Goal: Task Accomplishment & Management: Complete application form

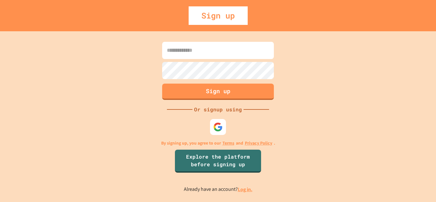
click at [209, 52] on input at bounding box center [218, 50] width 112 height 17
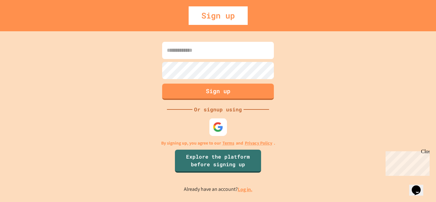
click at [219, 127] on img at bounding box center [218, 127] width 11 height 11
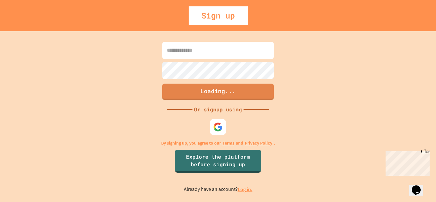
click at [353, 71] on div "Loading... Or signup using By signing up, you agree to our Terms and Privacy Po…" at bounding box center [218, 116] width 436 height 171
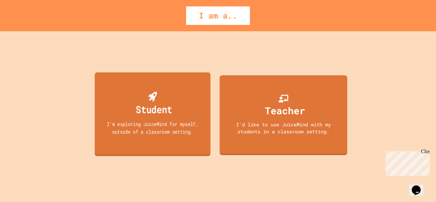
click at [177, 126] on div "I'm exploring JuiceMind for myself, outside of a classroom setting." at bounding box center [152, 127] width 104 height 15
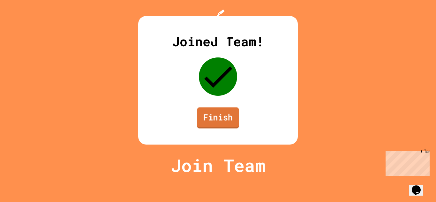
click at [206, 128] on link "Finish" at bounding box center [218, 117] width 42 height 21
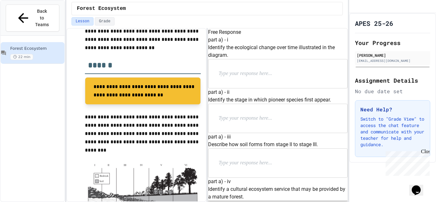
click at [240, 78] on p at bounding box center [260, 74] width 83 height 8
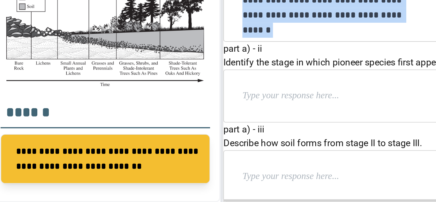
drag, startPoint x: 301, startPoint y: 119, endPoint x: 276, endPoint y: 102, distance: 30.0
click at [276, 102] on p "**********" at bounding box center [267, 86] width 97 height 33
click at [298, 103] on p "**********" at bounding box center [267, 86] width 97 height 33
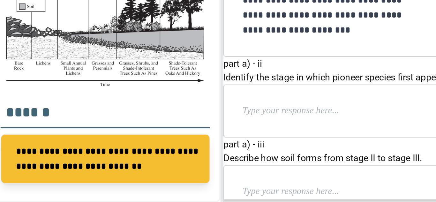
scroll to position [41, 0]
click at [260, 156] on p at bounding box center [260, 151] width 83 height 8
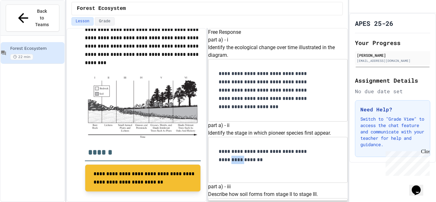
drag, startPoint x: 237, startPoint y: 166, endPoint x: 227, endPoint y: 167, distance: 10.9
click at [227, 167] on div "**********" at bounding box center [277, 159] width 139 height 45
click at [237, 163] on p "**********" at bounding box center [267, 155] width 97 height 17
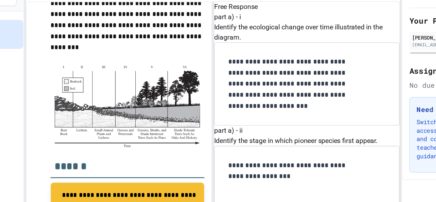
scroll to position [280, 0]
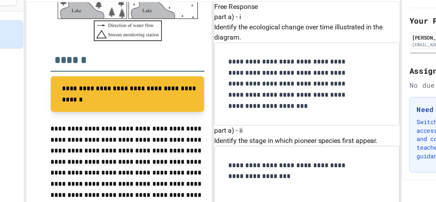
scroll to position [461, 0]
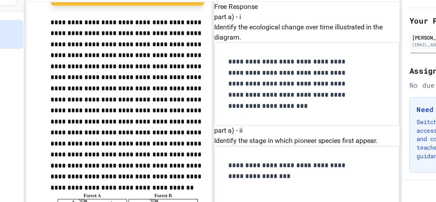
scroll to position [392, 0]
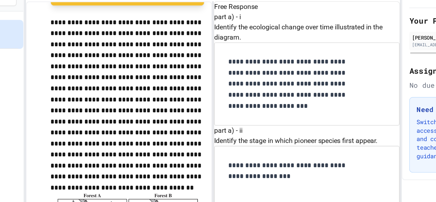
scroll to position [488, 0]
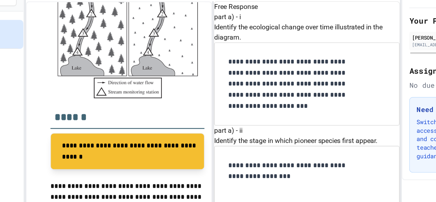
scroll to position [555, 0]
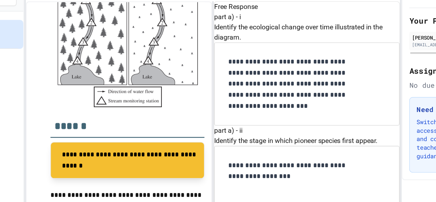
scroll to position [536, 0]
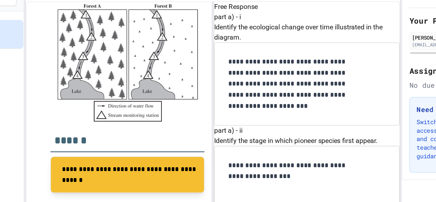
click at [152, 112] on img at bounding box center [143, 75] width 116 height 90
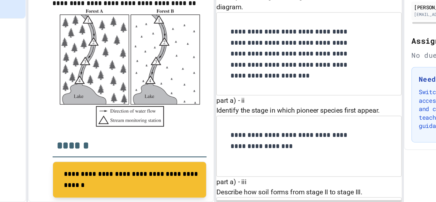
scroll to position [629, 0]
drag, startPoint x: 329, startPoint y: 81, endPoint x: 308, endPoint y: 78, distance: 21.0
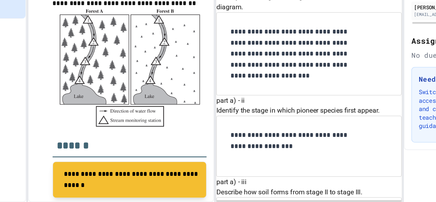
drag, startPoint x: 328, startPoint y: 80, endPoint x: 216, endPoint y: 72, distance: 112.3
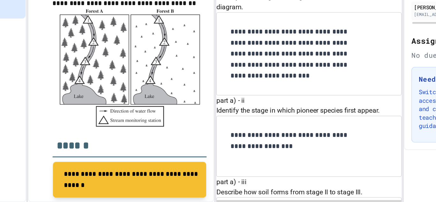
copy p "Explain why the water temperature might change because of clear-cutting trees i…"
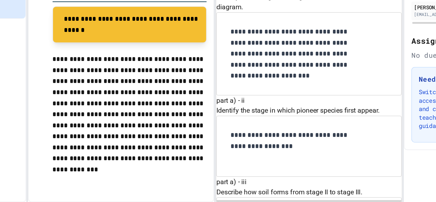
scroll to position [626, 0]
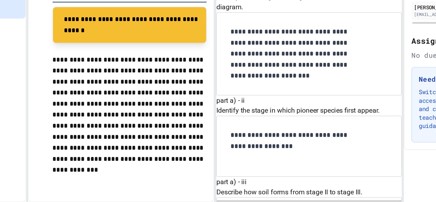
drag, startPoint x: 264, startPoint y: 130, endPoint x: 215, endPoint y: 113, distance: 52.3
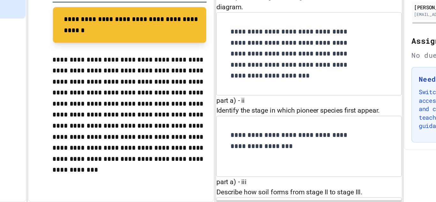
drag, startPoint x: 277, startPoint y: 59, endPoint x: 295, endPoint y: 77, distance: 25.5
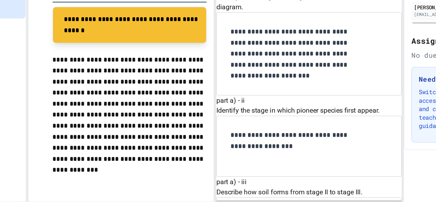
scroll to position [808, 0]
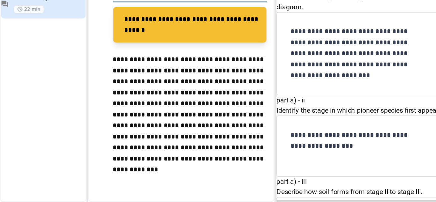
scroll to position [0, 0]
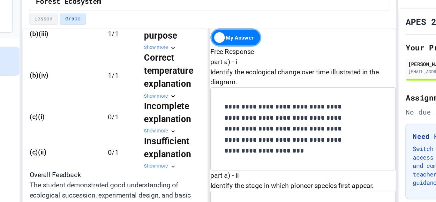
click at [177, 103] on div "Show more" at bounding box center [186, 105] width 57 height 5
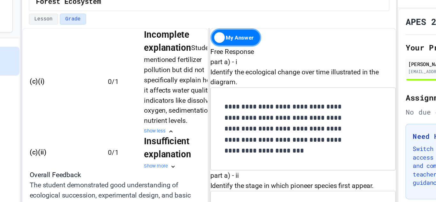
click at [177, 103] on div "Show less" at bounding box center [186, 105] width 57 height 5
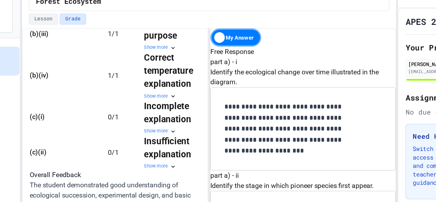
scroll to position [395, 0]
click at [179, 19] on div "Show more" at bounding box center [186, 16] width 57 height 5
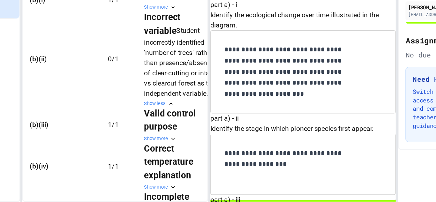
scroll to position [329, 0]
click at [158, 59] on div "Show more" at bounding box center [186, 55] width 57 height 5
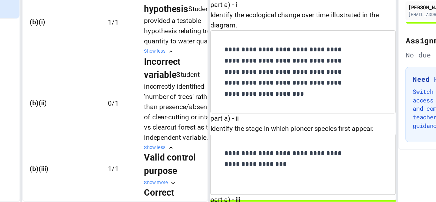
click at [158, 92] on div "Show less" at bounding box center [186, 88] width 57 height 5
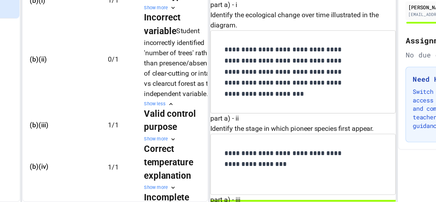
scroll to position [457, 0]
drag, startPoint x: 252, startPoint y: 128, endPoint x: 301, endPoint y: 118, distance: 50.7
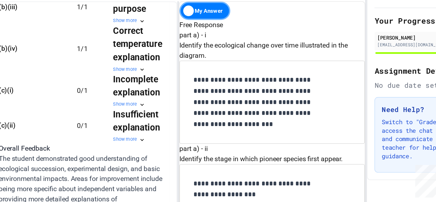
scroll to position [442, 0]
click at [170, 99] on div "Incomplete explanation Show more" at bounding box center [186, 95] width 57 height 26
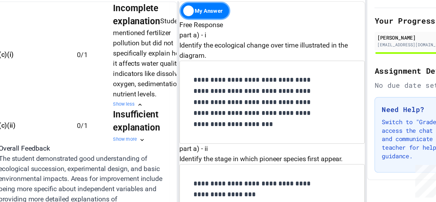
scroll to position [778, 0]
click at [158, 130] on div "Show more" at bounding box center [186, 132] width 57 height 5
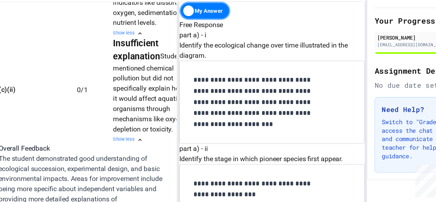
scroll to position [0, 15]
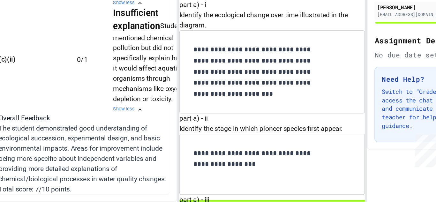
scroll to position [586, 0]
